Goal: Check status

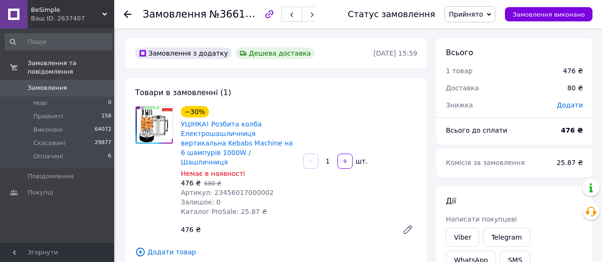
scroll to position [574, 0]
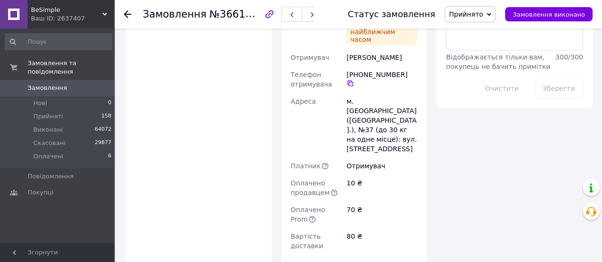
click at [102, 12] on icon at bounding box center [104, 14] width 5 height 5
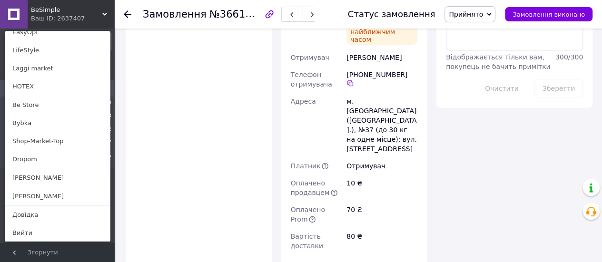
scroll to position [798, 0]
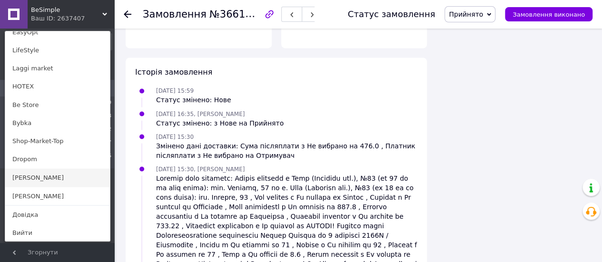
click at [27, 176] on link "[PERSON_NAME]" at bounding box center [57, 177] width 105 height 18
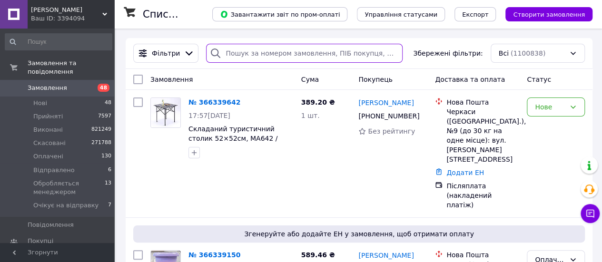
click at [239, 55] on input "search" at bounding box center [304, 53] width 196 height 19
paste input "366238827"
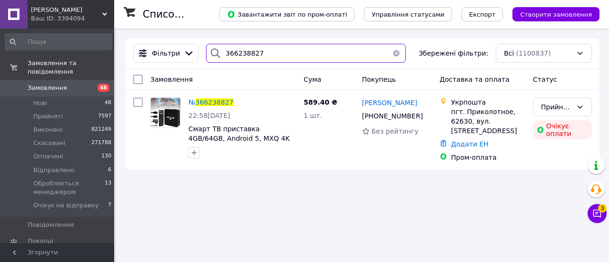
type input "366238827"
